Goal: Navigation & Orientation: Find specific page/section

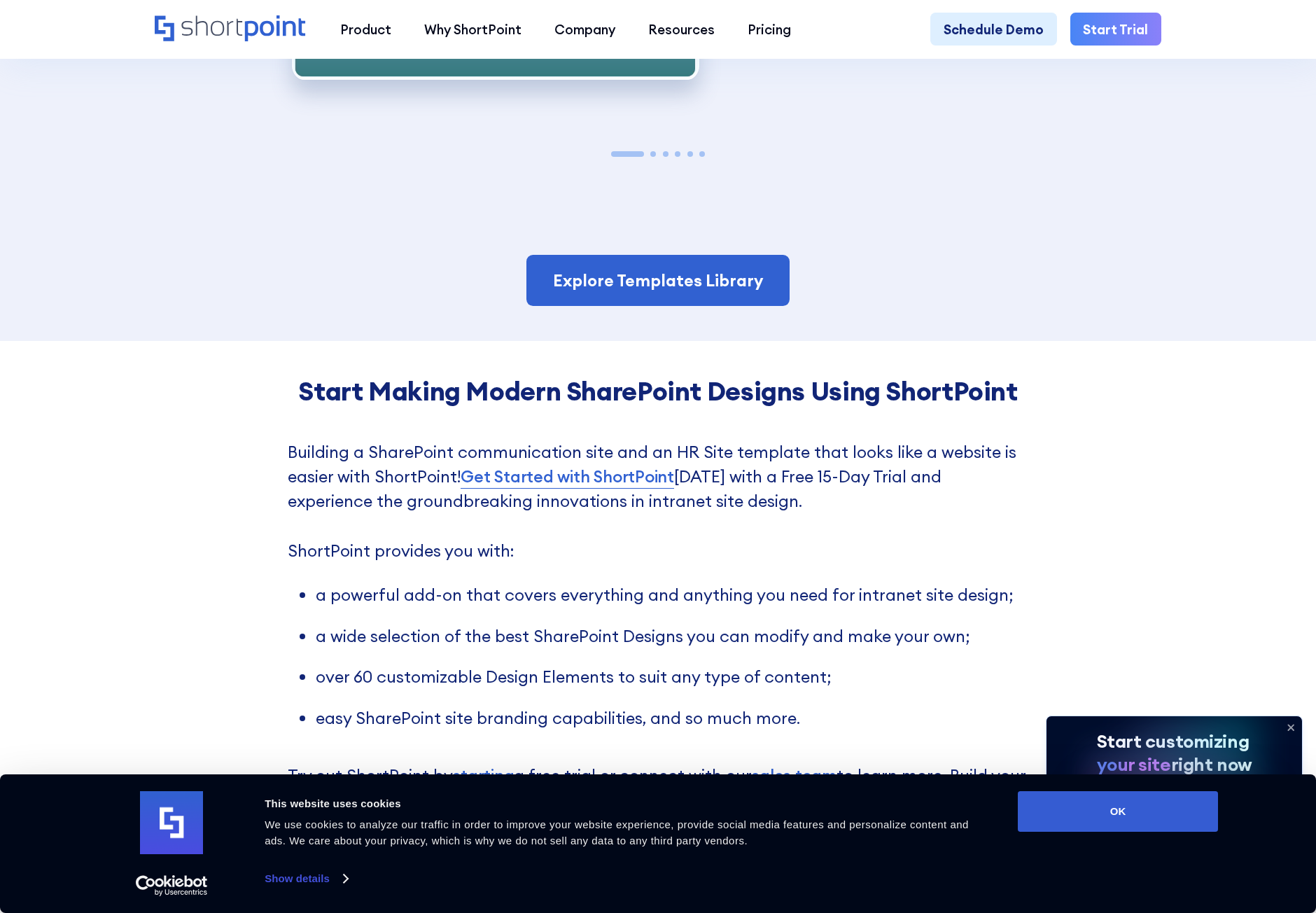
scroll to position [3012, 0]
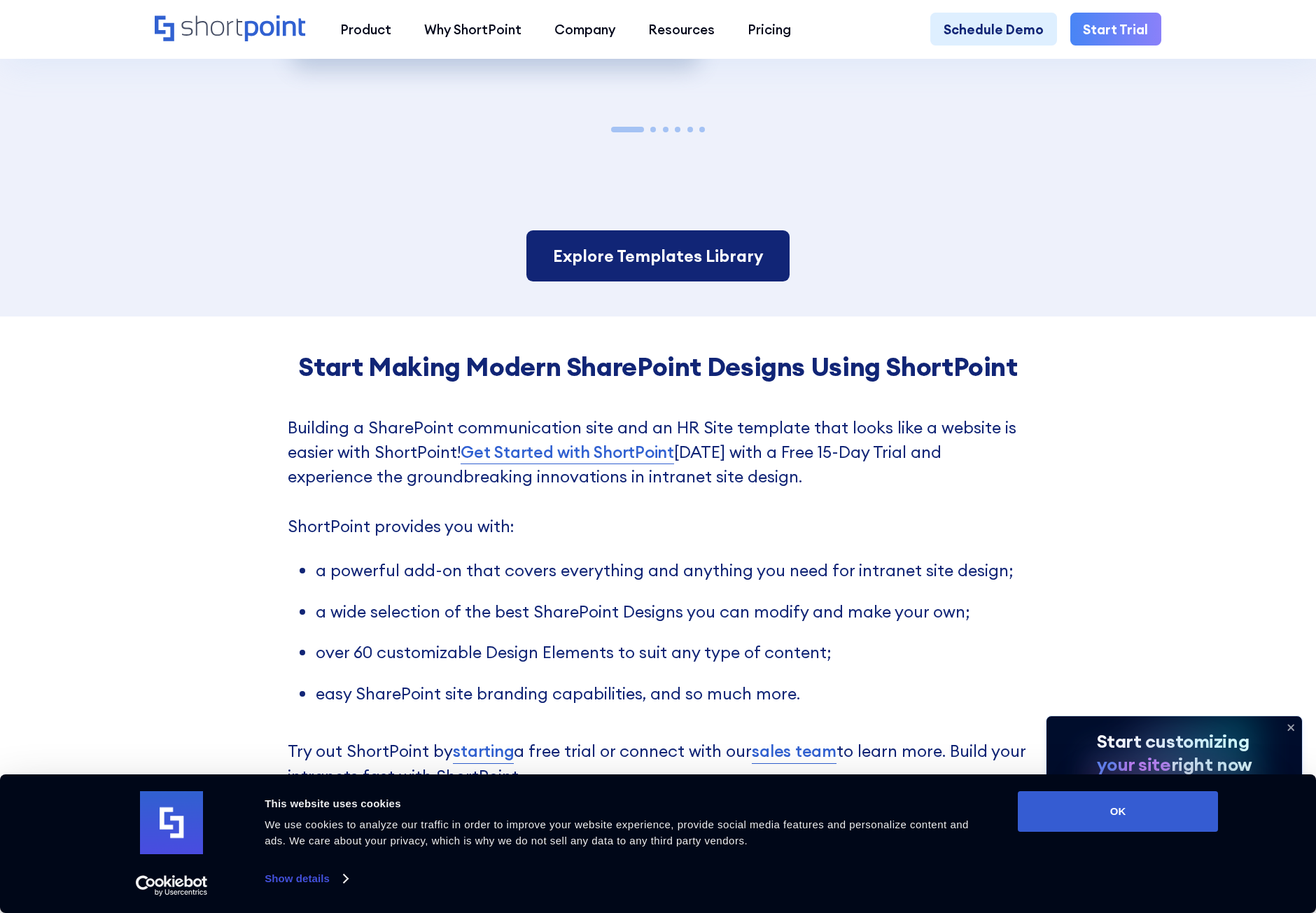
click at [678, 254] on link "Explore Templates Library" at bounding box center [657, 255] width 263 height 51
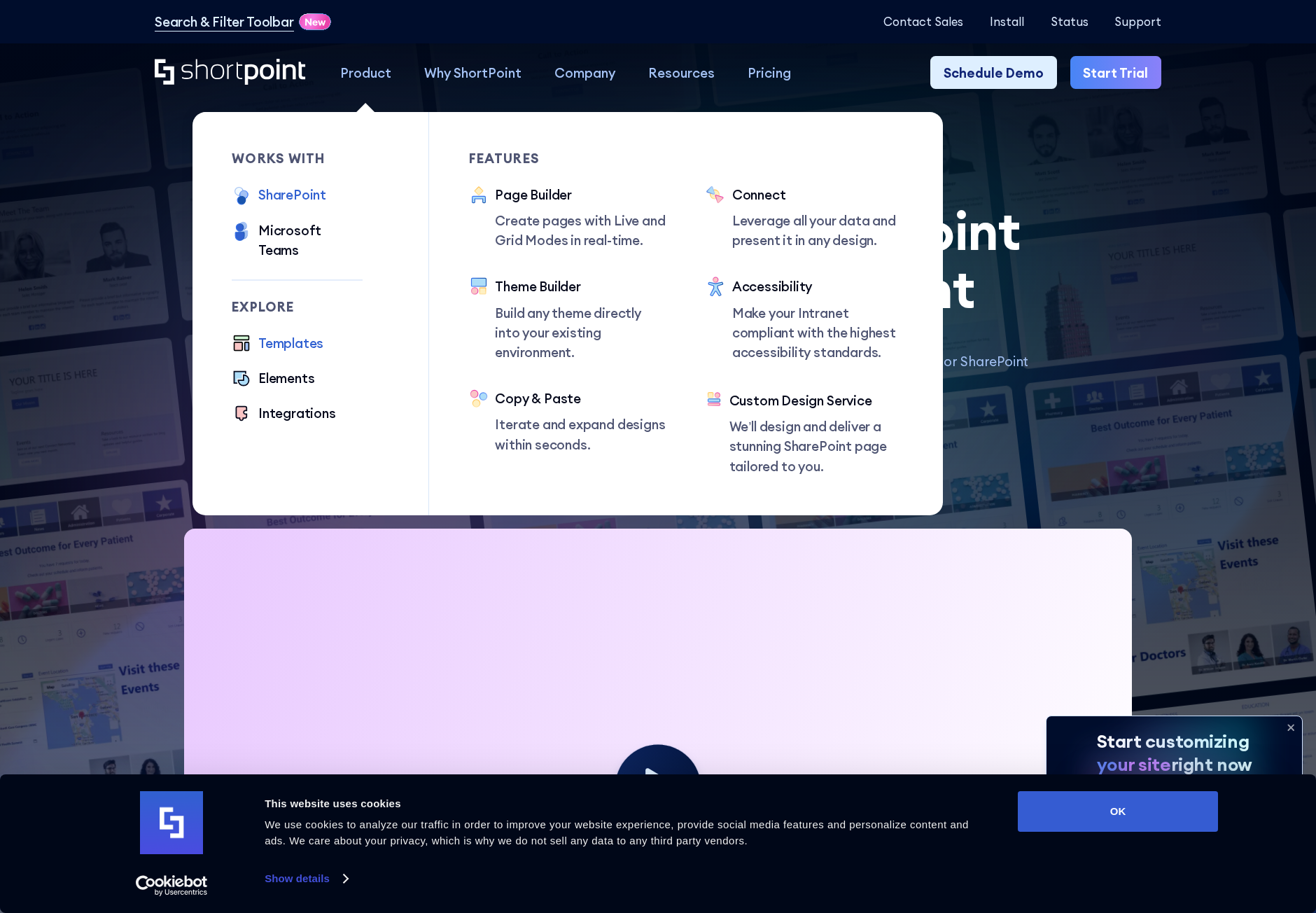
click at [302, 199] on div "SharePoint" at bounding box center [292, 195] width 68 height 20
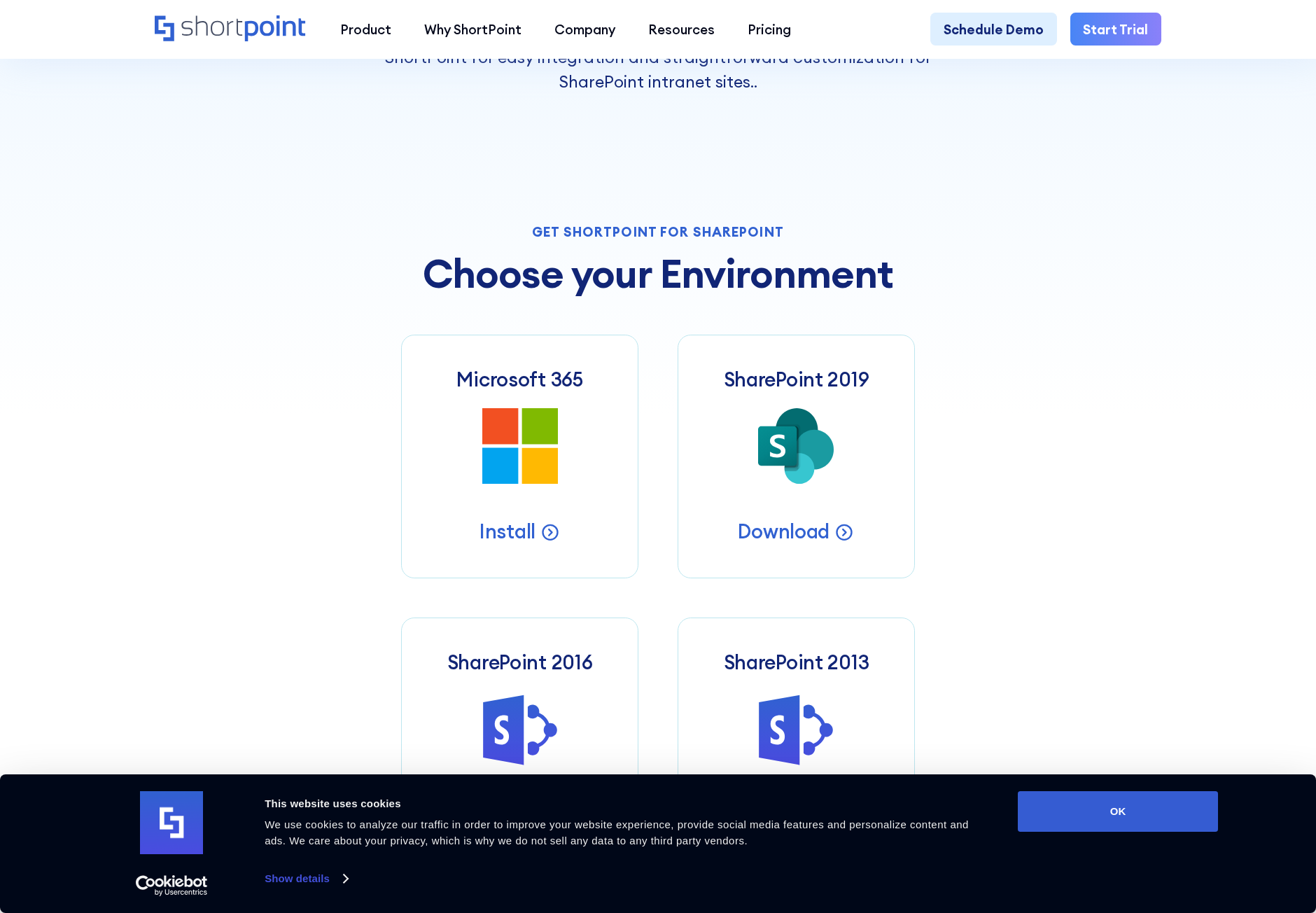
scroll to position [771, 0]
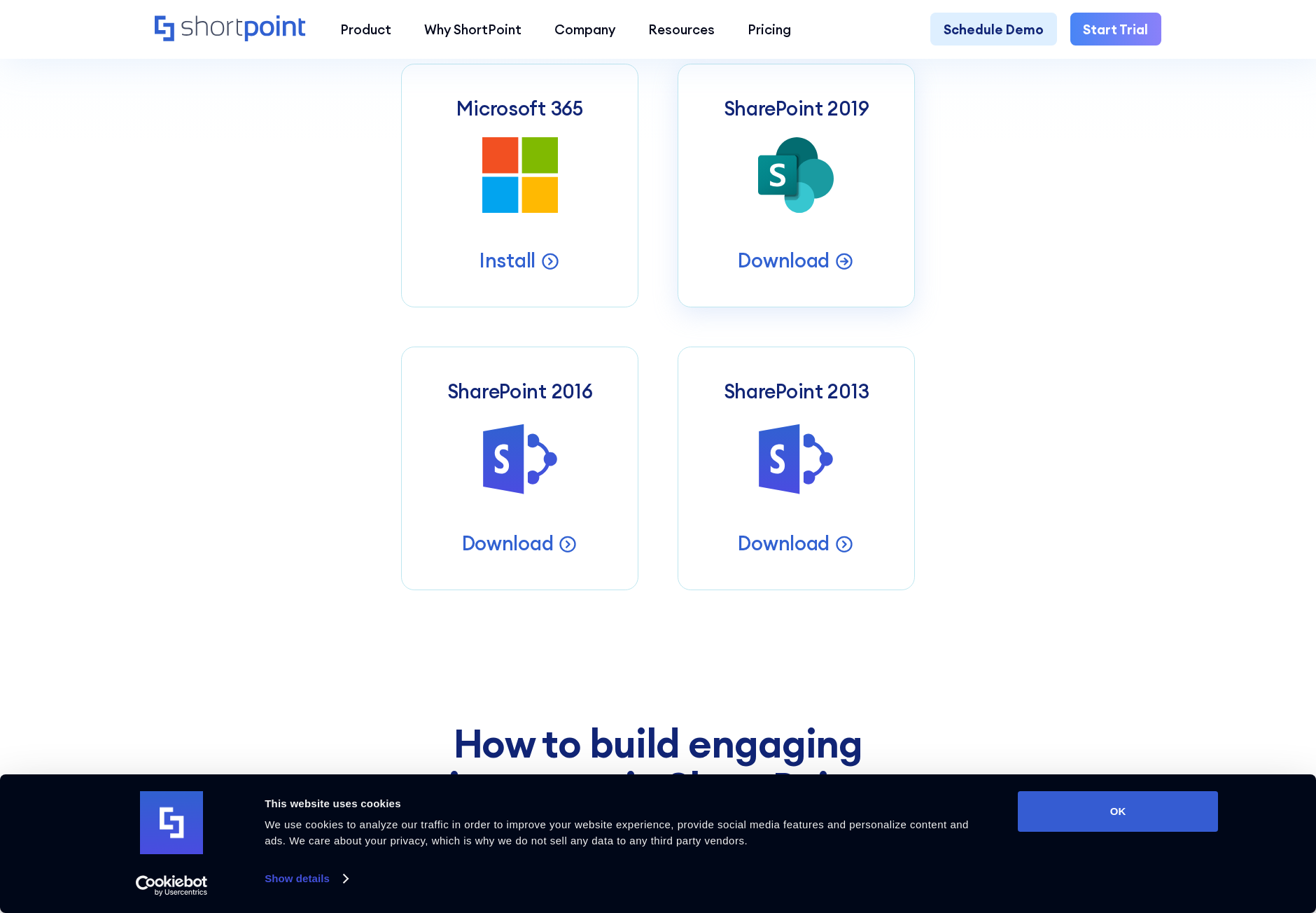
click at [772, 182] on icon at bounding box center [777, 175] width 38 height 40
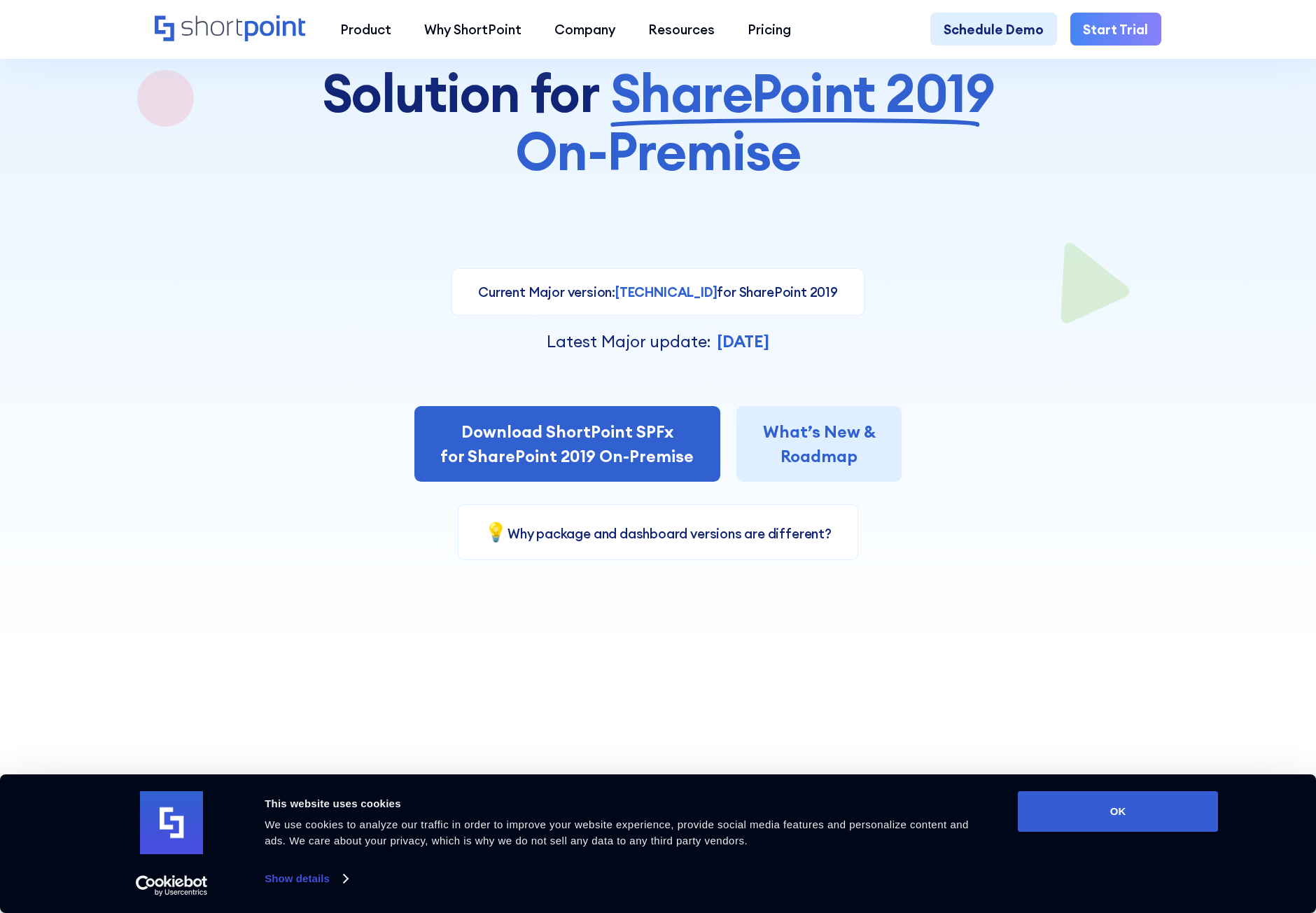
scroll to position [280, 0]
